Goal: Navigation & Orientation: Find specific page/section

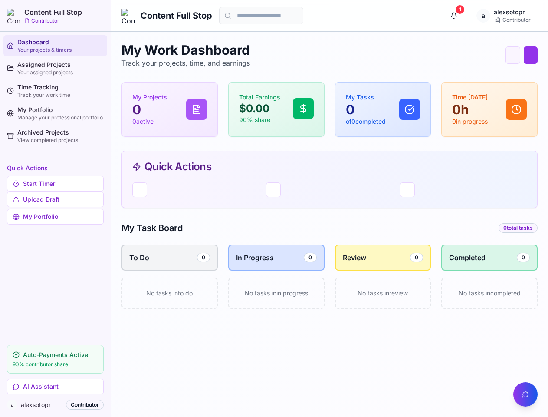
click at [274, 208] on div "My Work Dashboard Track your projects, time, and earnings Quick Timer Upload Dr…" at bounding box center [330, 335] width 416 height 587
click at [55, 386] on button "AI Assistant" at bounding box center [55, 387] width 97 height 16
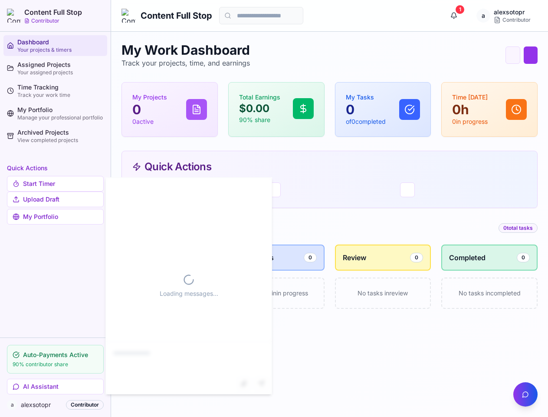
click at [454, 16] on button "1" at bounding box center [453, 15] width 17 height 17
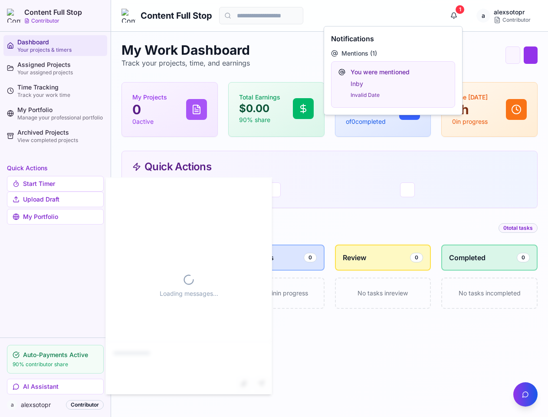
click at [526, 394] on button "button" at bounding box center [525, 394] width 24 height 24
